Goal: Task Accomplishment & Management: Use online tool/utility

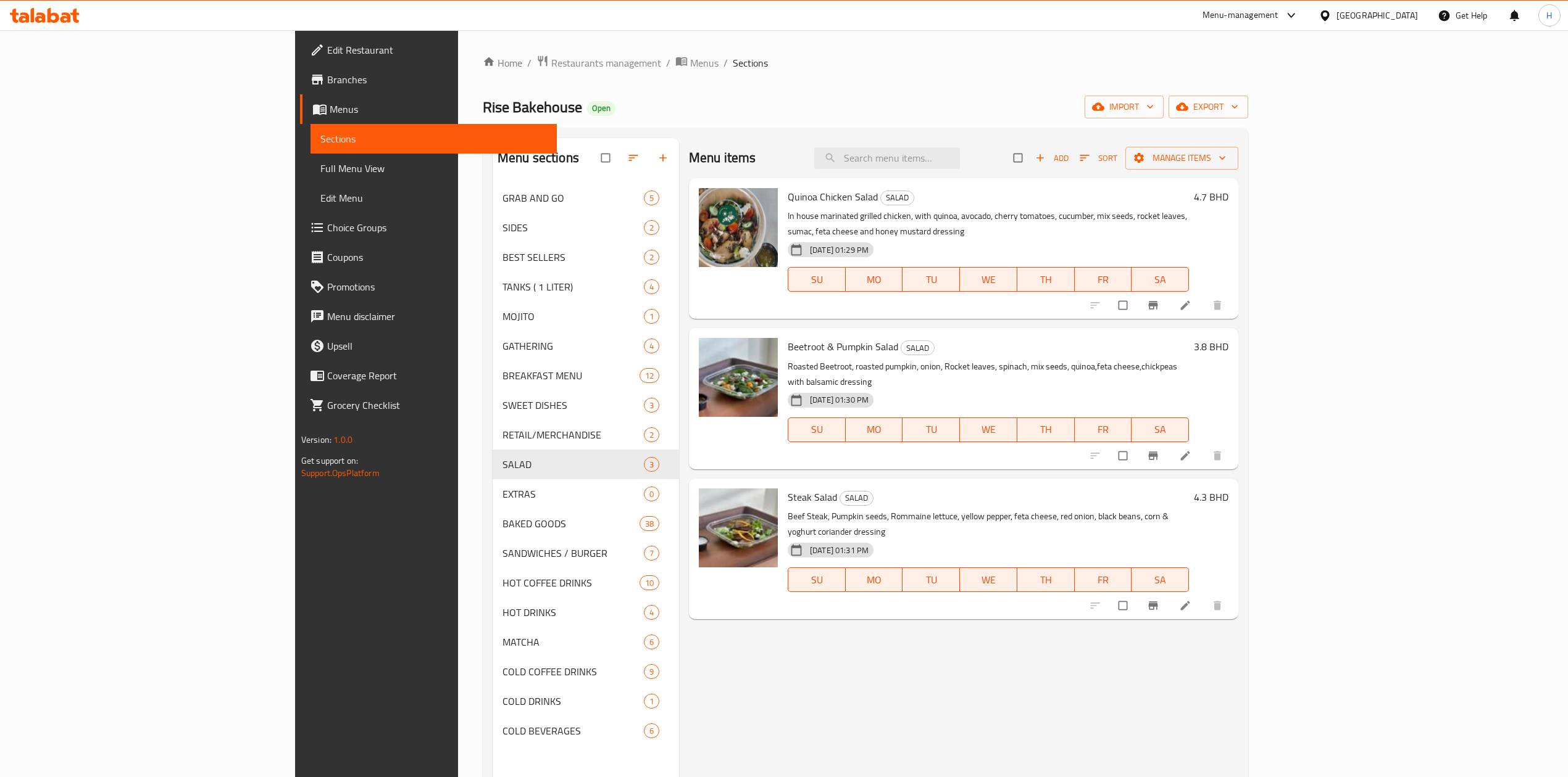
click at [70, 11] on icon at bounding box center [45, 15] width 70 height 15
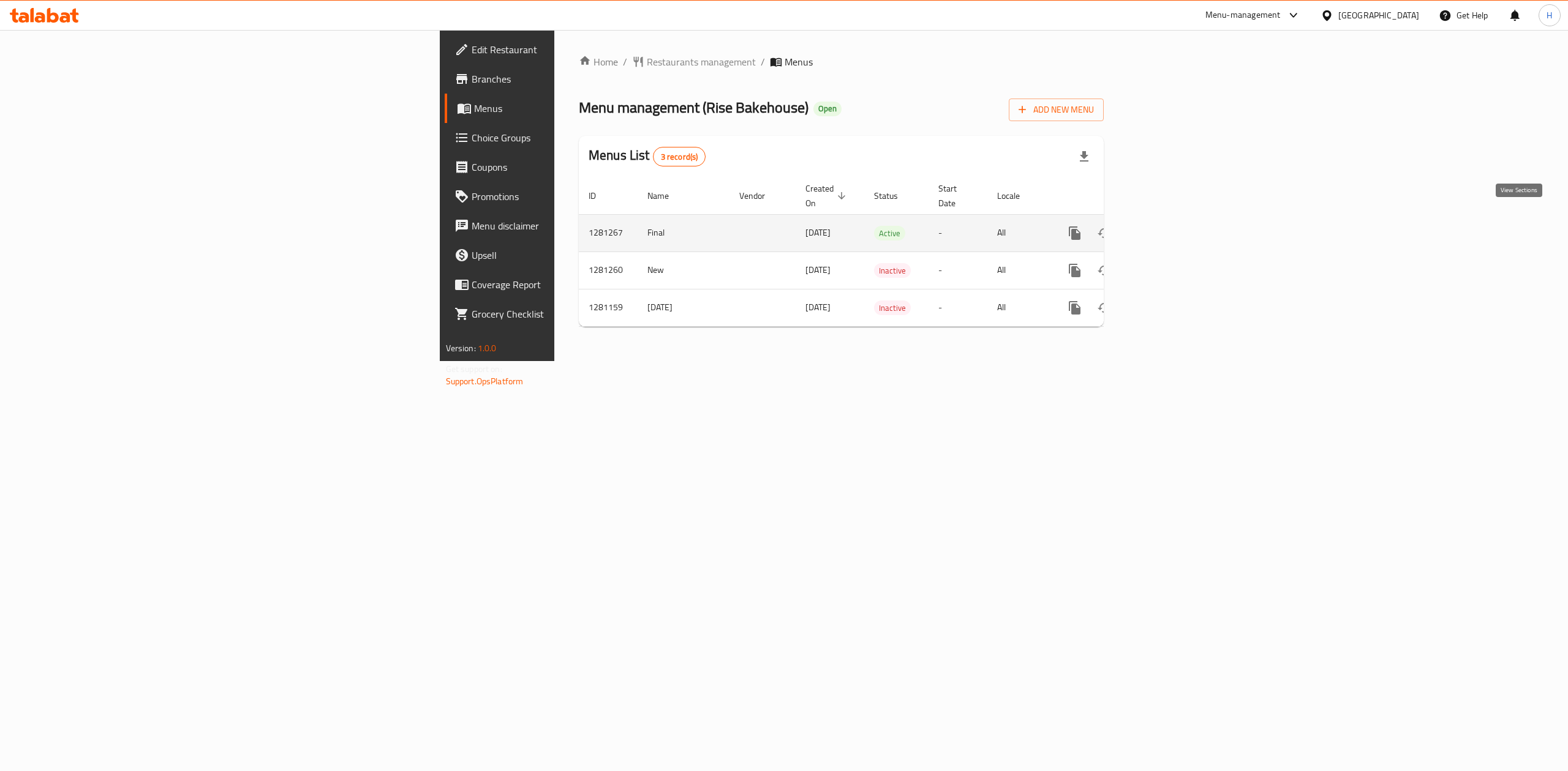
click at [1170, 226] on icon "enhanced table" at bounding box center [1163, 233] width 15 height 15
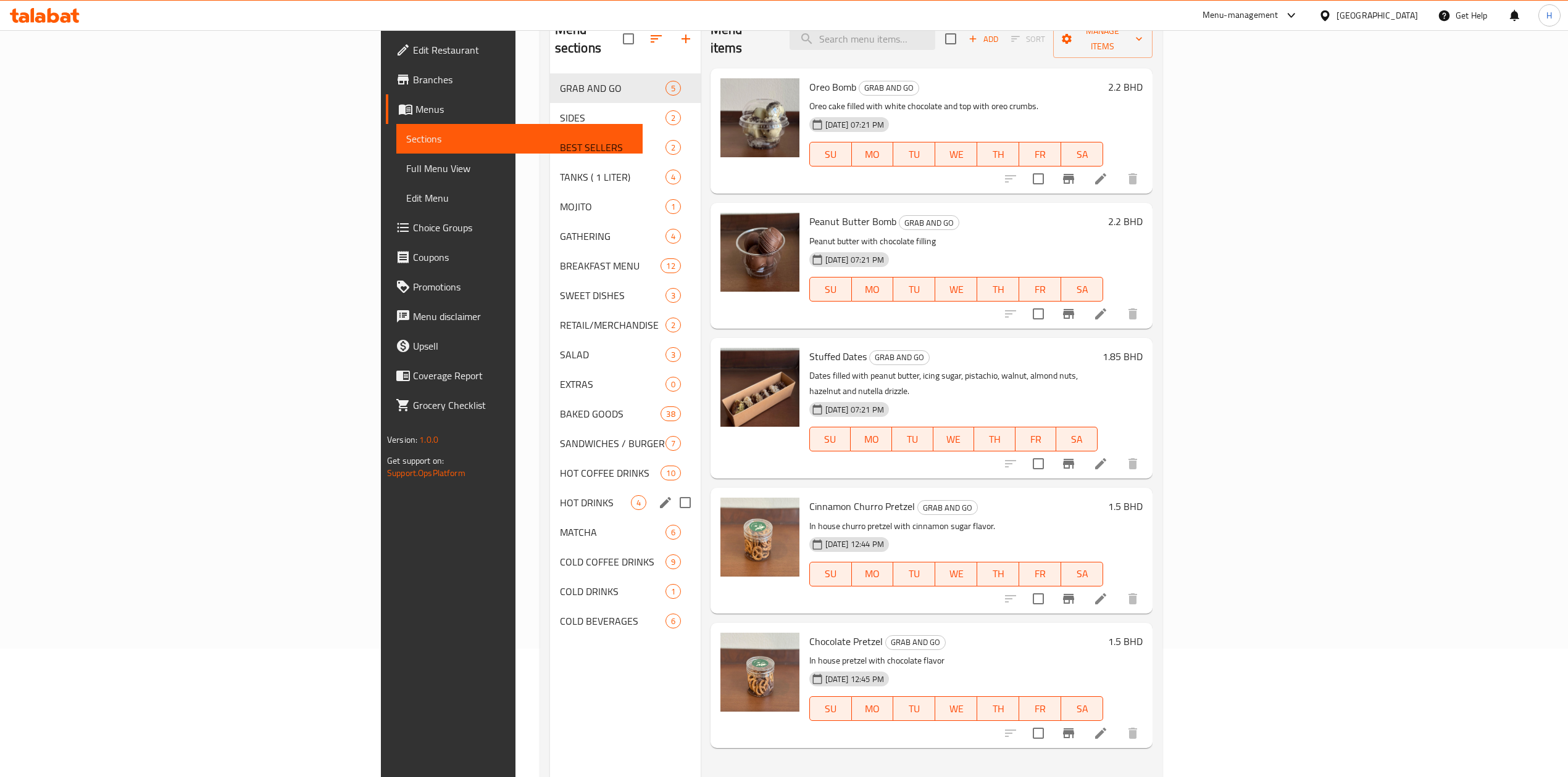
scroll to position [164, 0]
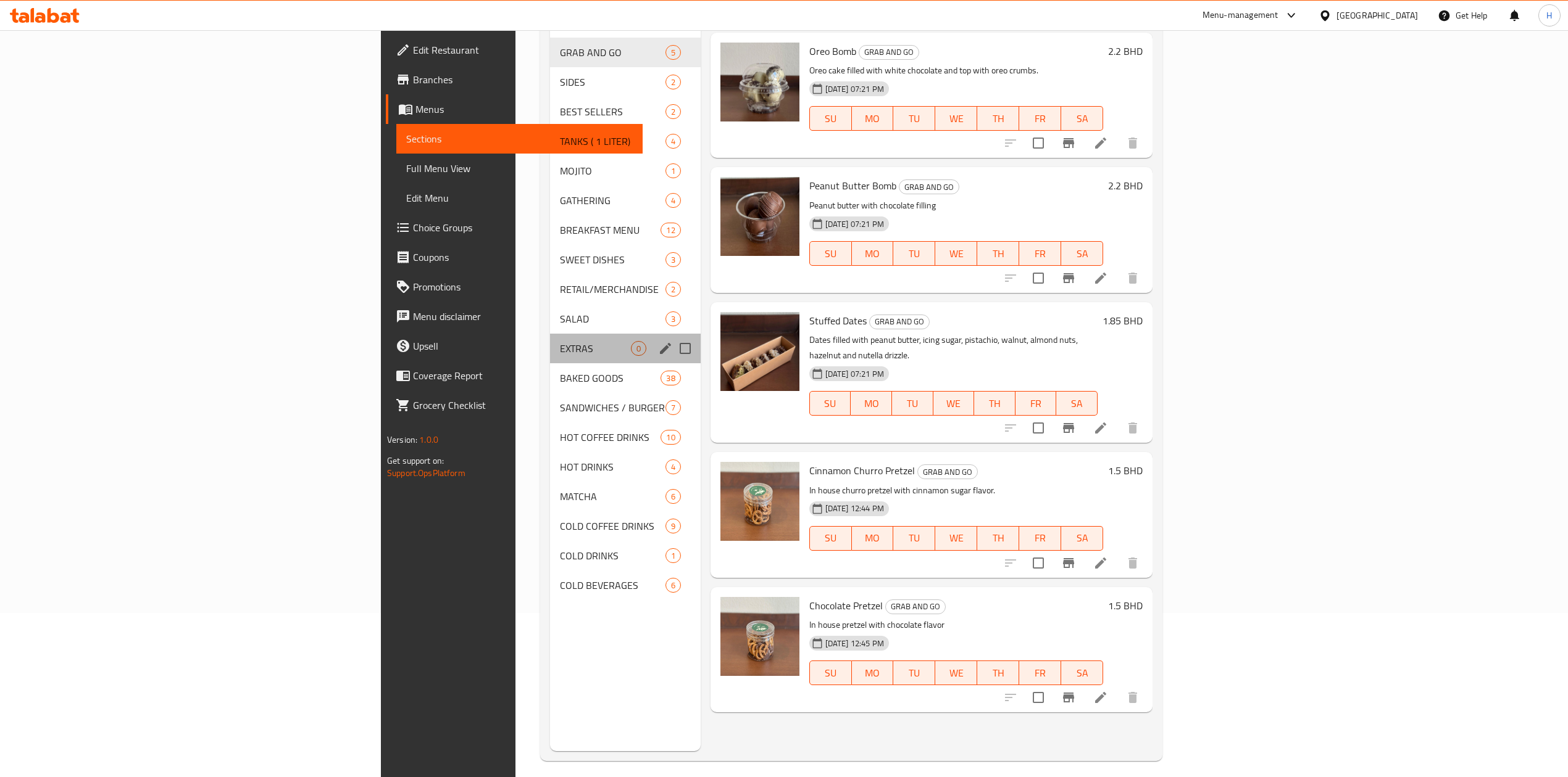
click at [550, 338] on div "EXTRAS 0" at bounding box center [625, 349] width 150 height 29
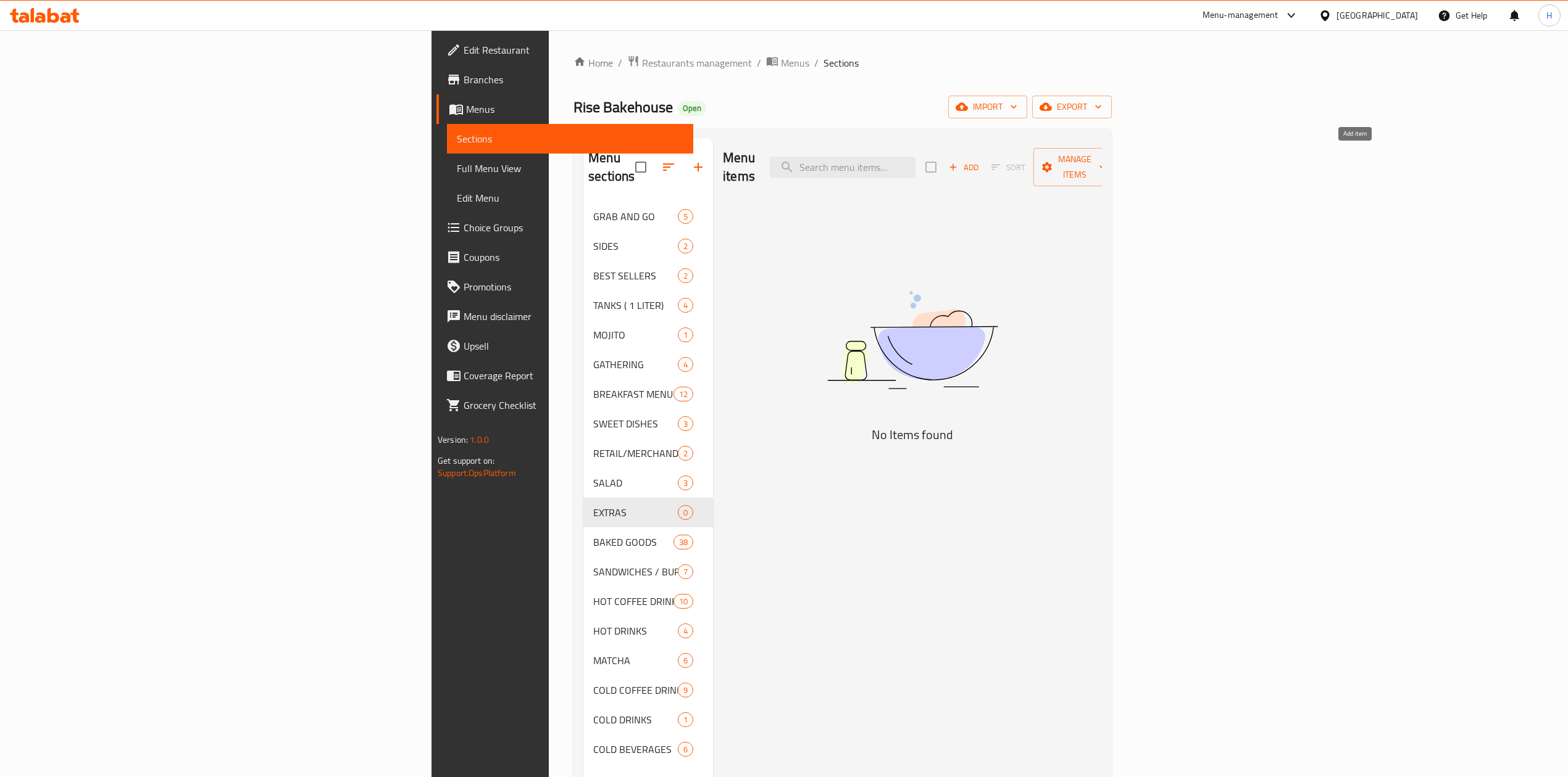
click at [980, 160] on span "Add" at bounding box center [963, 167] width 33 height 14
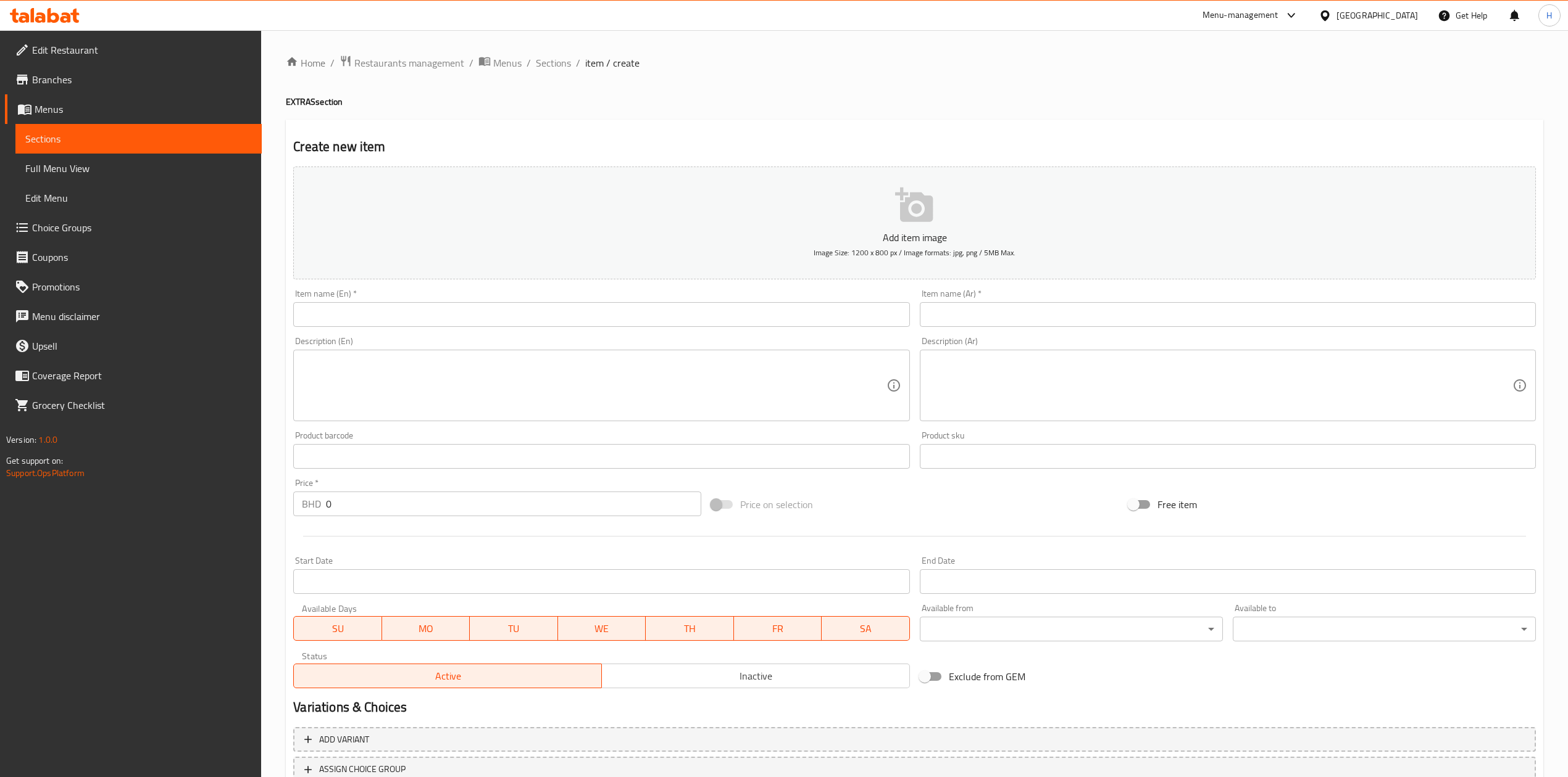
click at [60, 9] on icon at bounding box center [45, 15] width 70 height 15
